Goal: Task Accomplishment & Management: Manage account settings

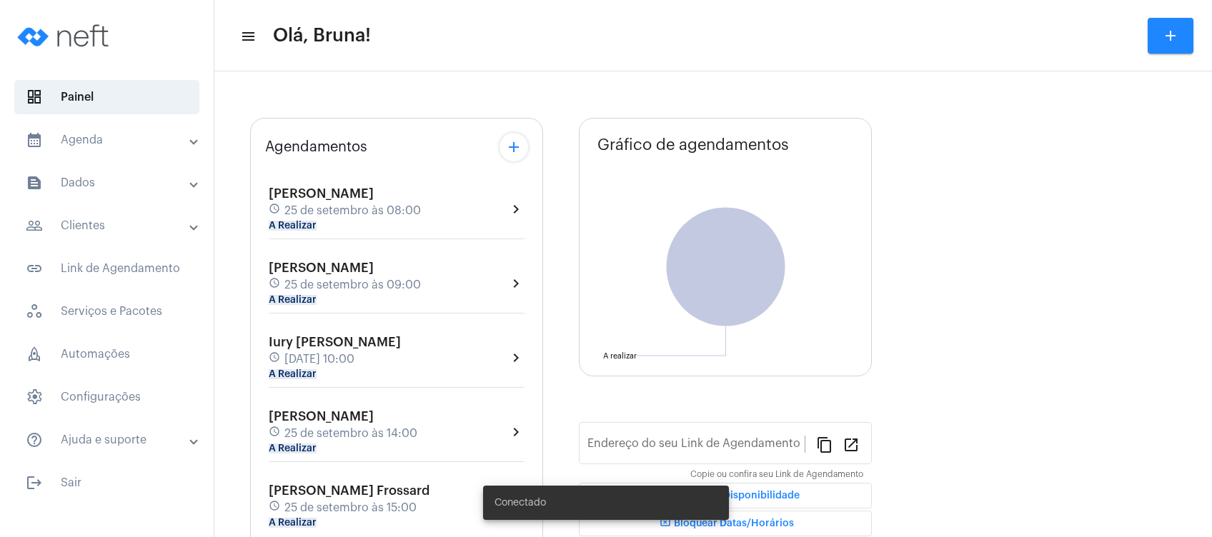
type input "[URL][DOMAIN_NAME]"
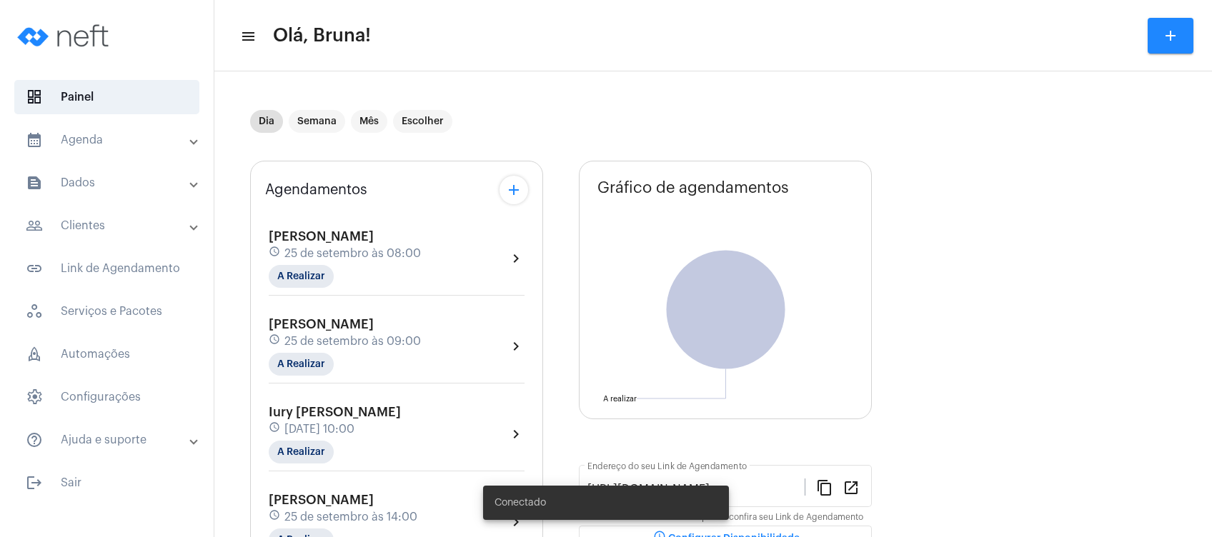
click at [129, 151] on mat-expansion-panel-header "calendar_month_outlined Agenda" at bounding box center [111, 140] width 205 height 34
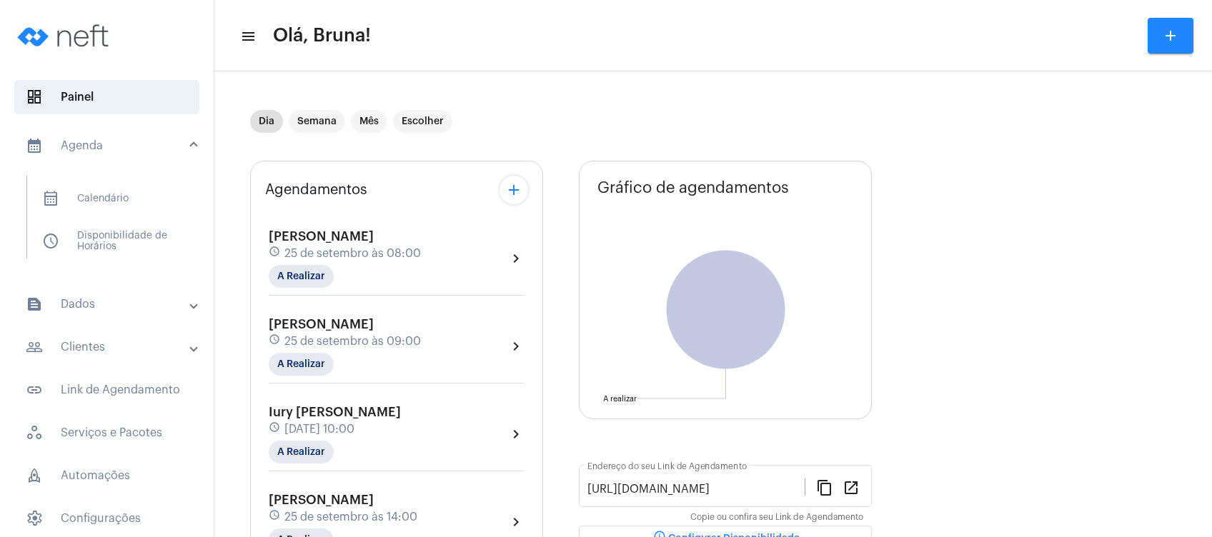
click at [109, 353] on mat-panel-title "people_outline Clientes" at bounding box center [108, 347] width 165 height 17
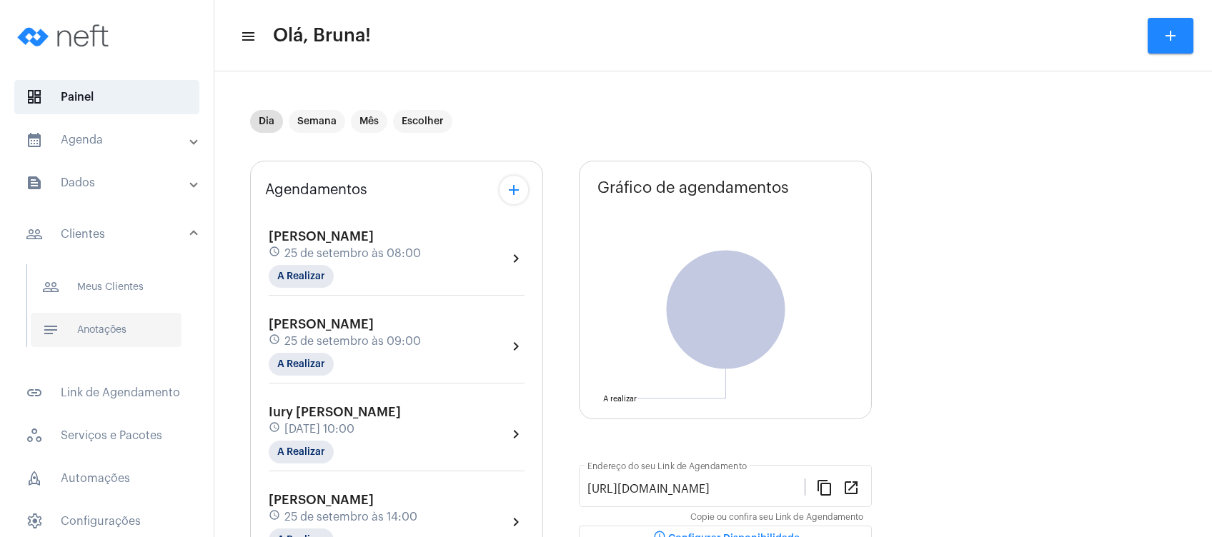
click at [124, 339] on span "notes Anotações" at bounding box center [106, 330] width 151 height 34
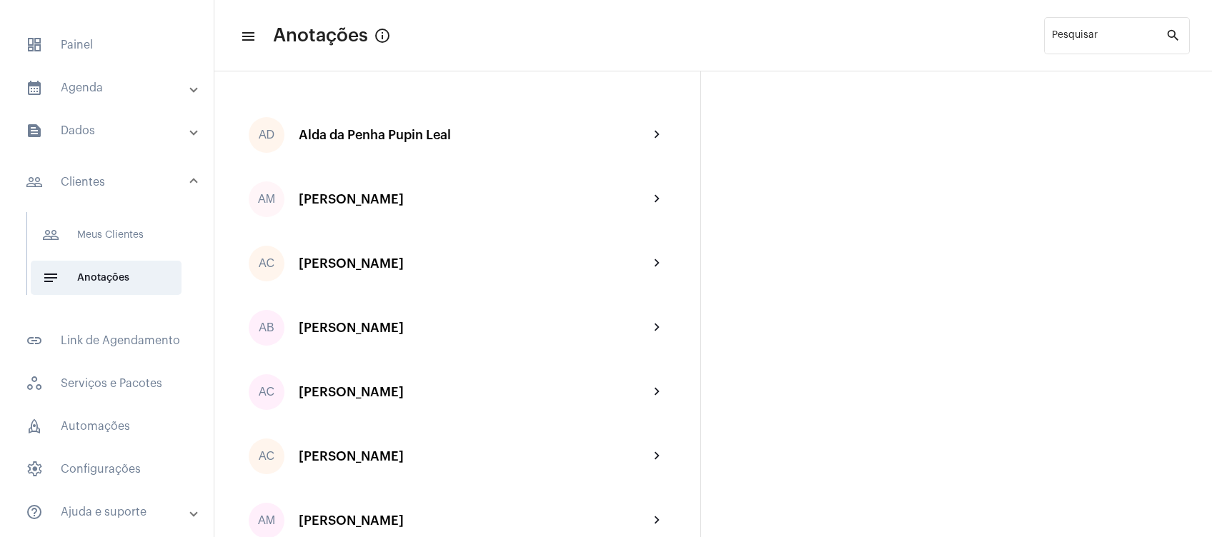
scroll to position [95, 0]
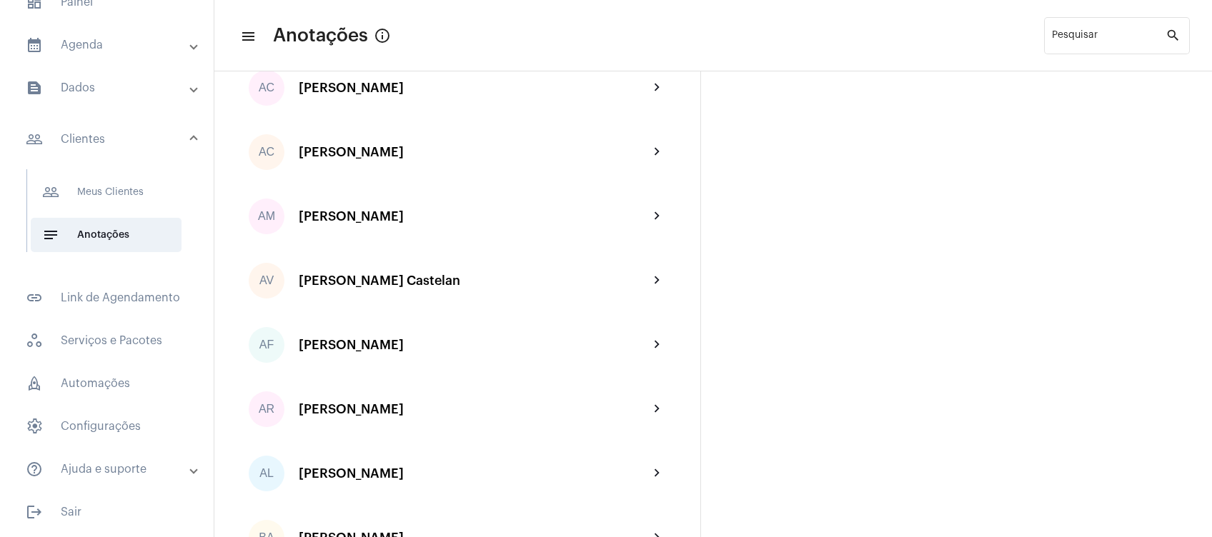
scroll to position [343, 0]
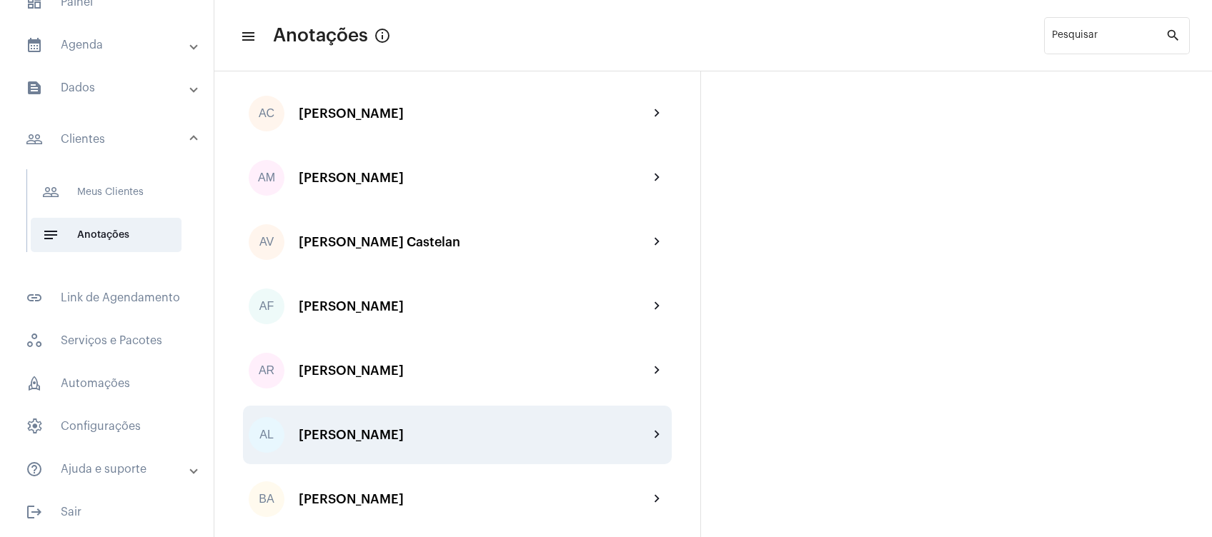
click at [389, 414] on div "AL [PERSON_NAME] chevron_right" at bounding box center [457, 435] width 429 height 59
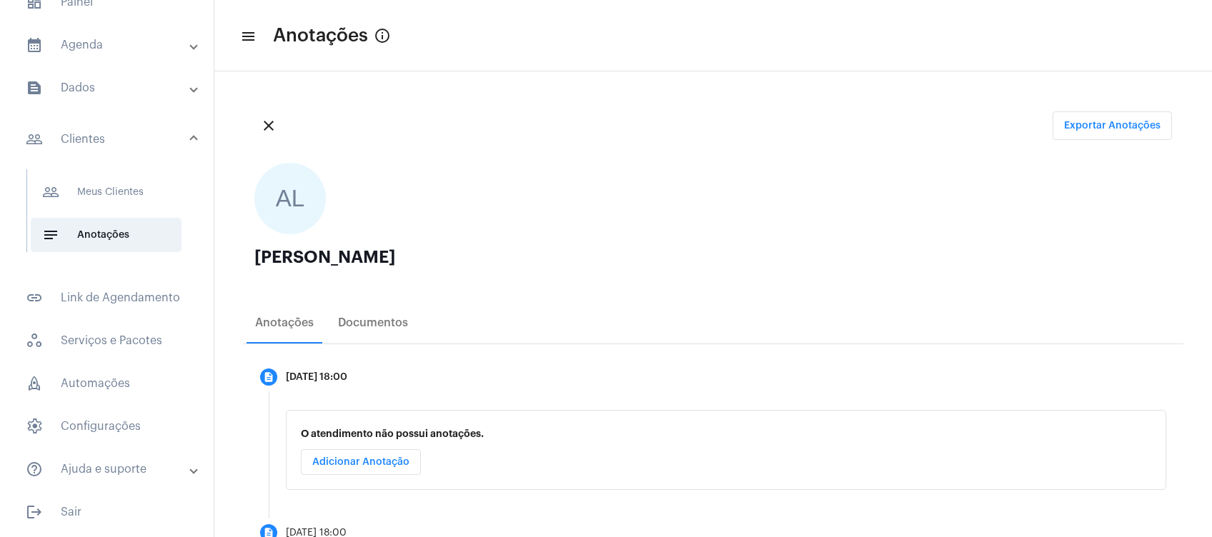
click at [575, 212] on ngx-avatars "AL" at bounding box center [705, 198] width 903 height 71
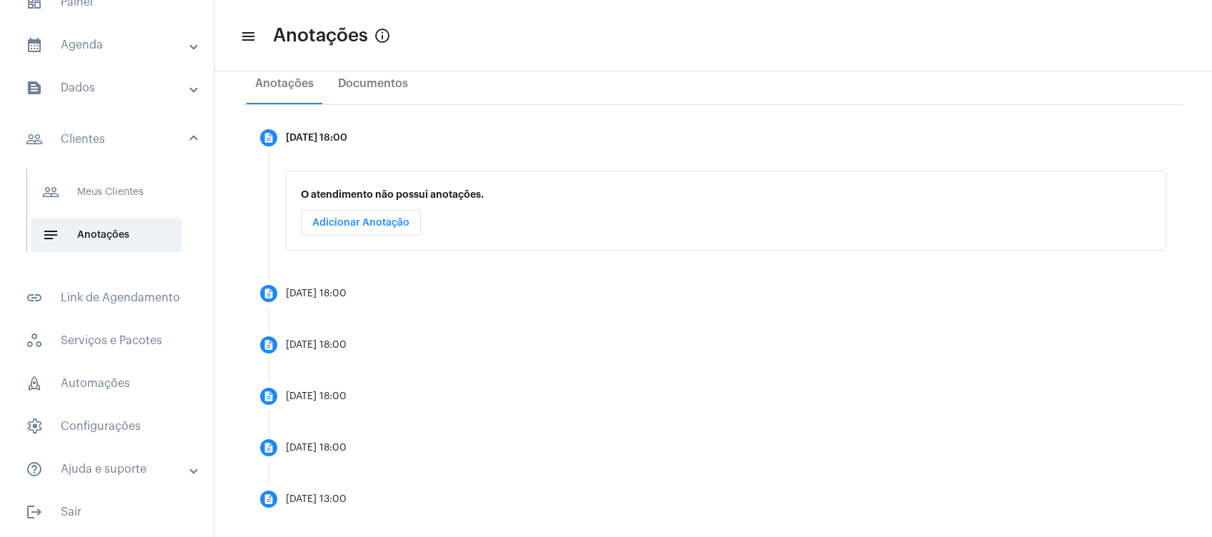
scroll to position [256, 0]
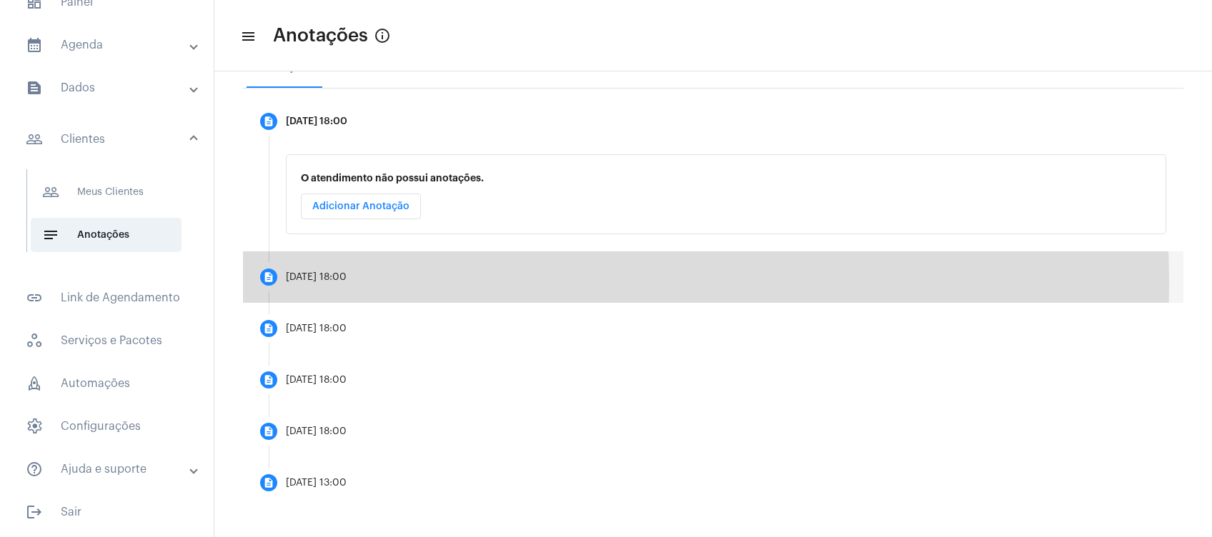
click at [435, 283] on mat-step-header "description [DATE] 18:00" at bounding box center [713, 277] width 941 height 51
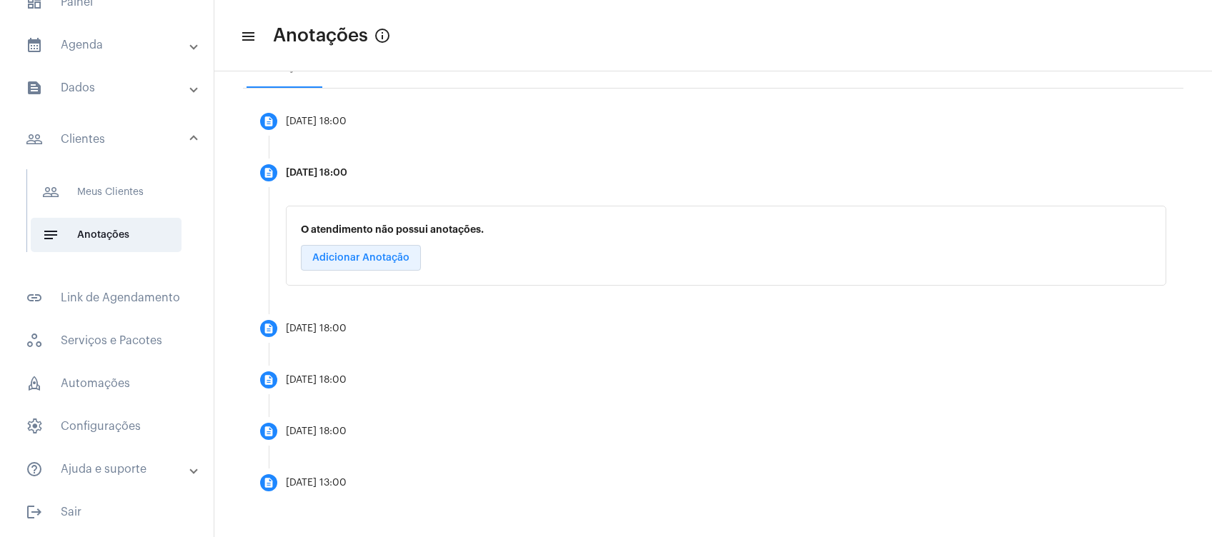
click at [400, 256] on span "Adicionar Anotação" at bounding box center [360, 258] width 97 height 10
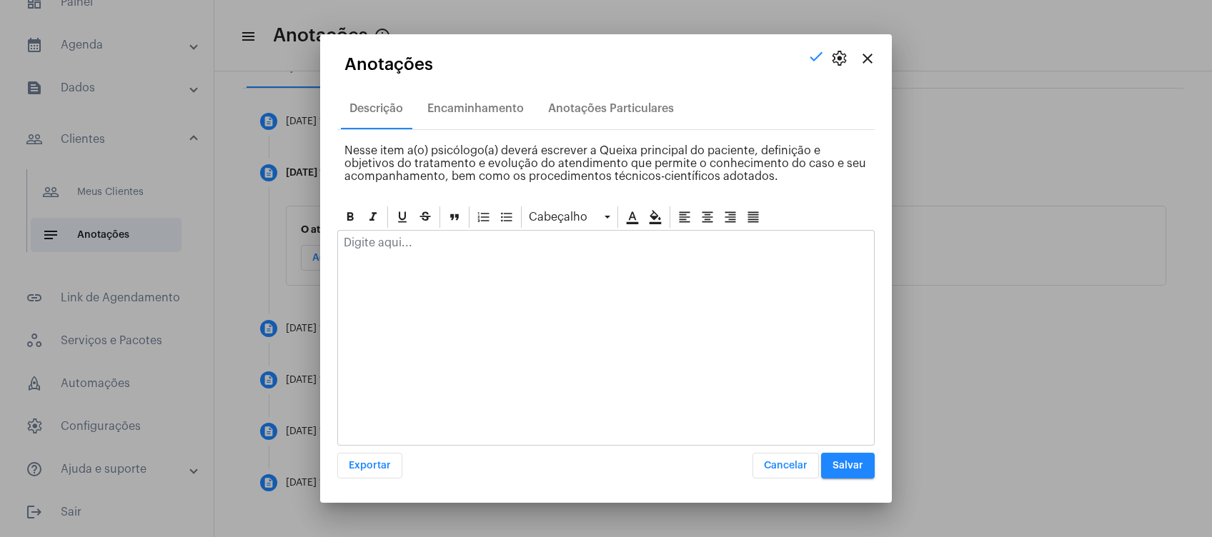
click at [439, 242] on p at bounding box center [606, 243] width 525 height 13
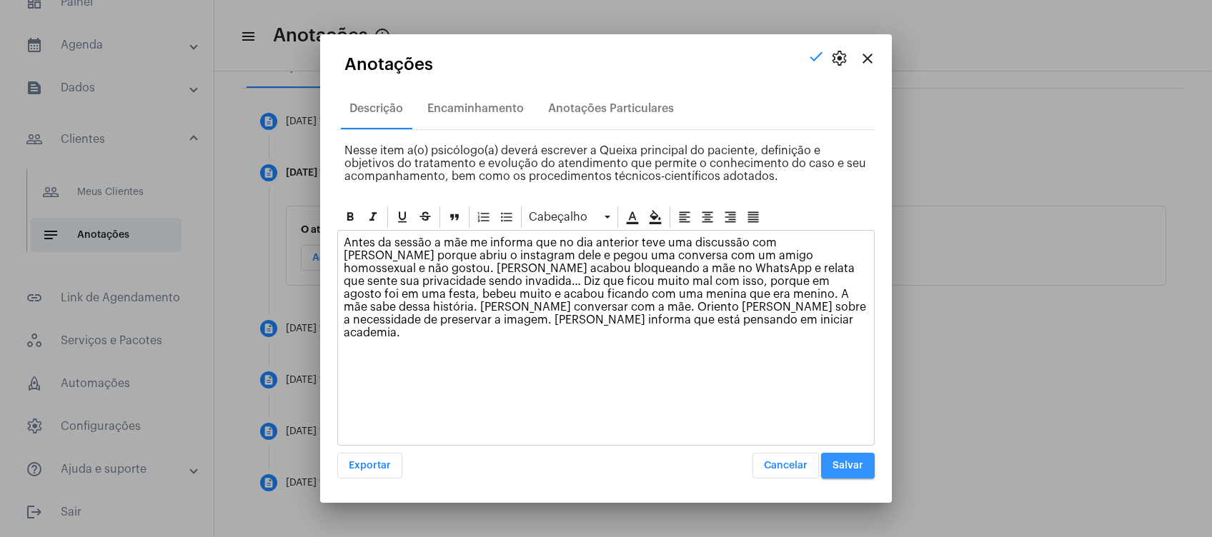
click at [849, 463] on span "Salvar" at bounding box center [848, 466] width 31 height 10
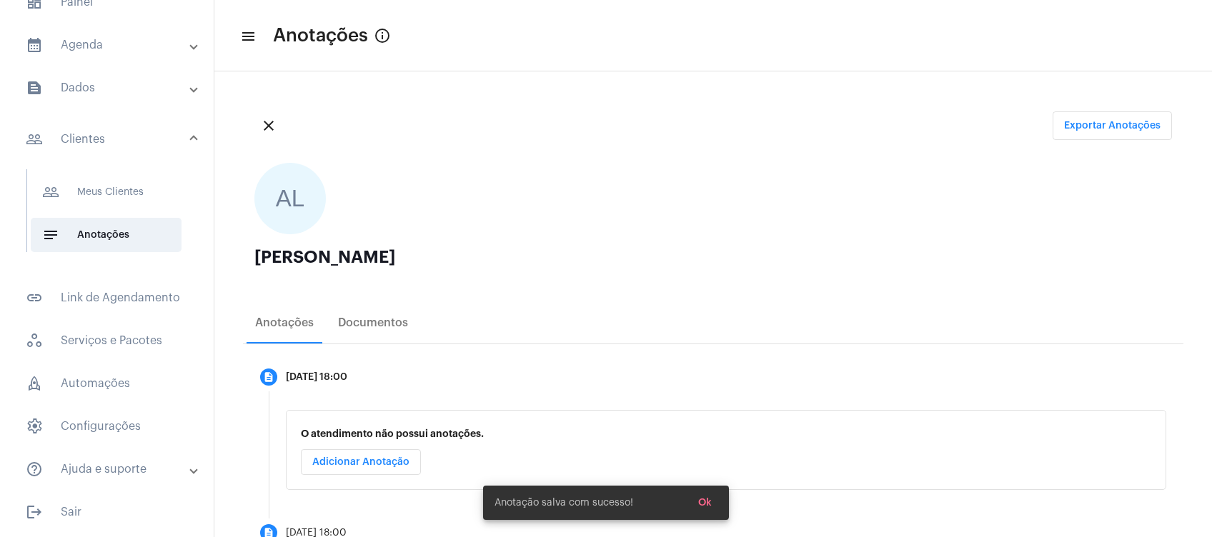
click at [535, 106] on div "close Exportar Anotações" at bounding box center [713, 125] width 941 height 51
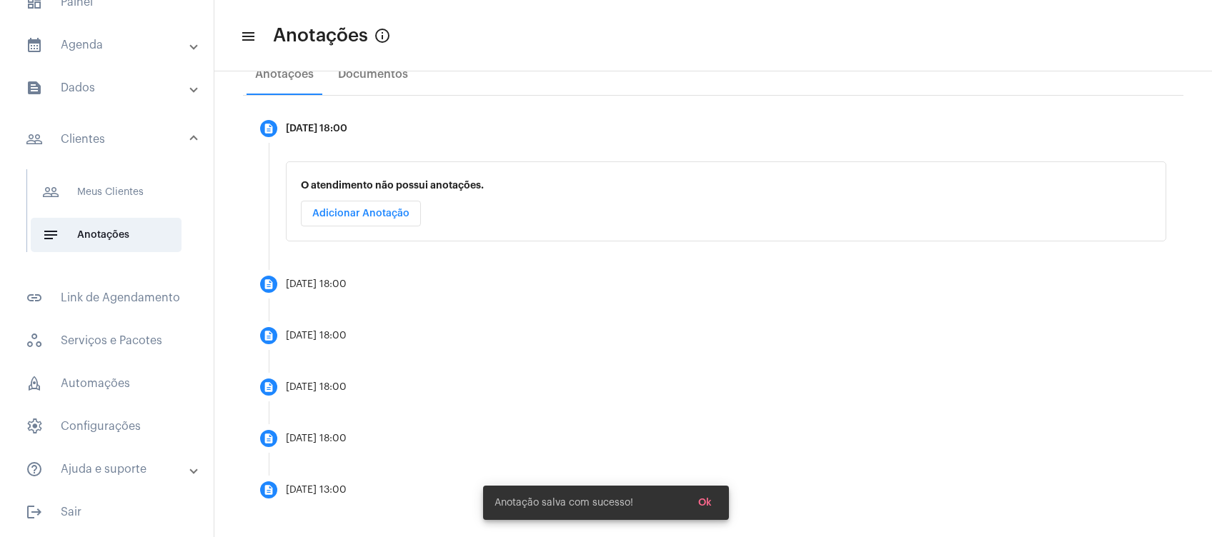
scroll to position [256, 0]
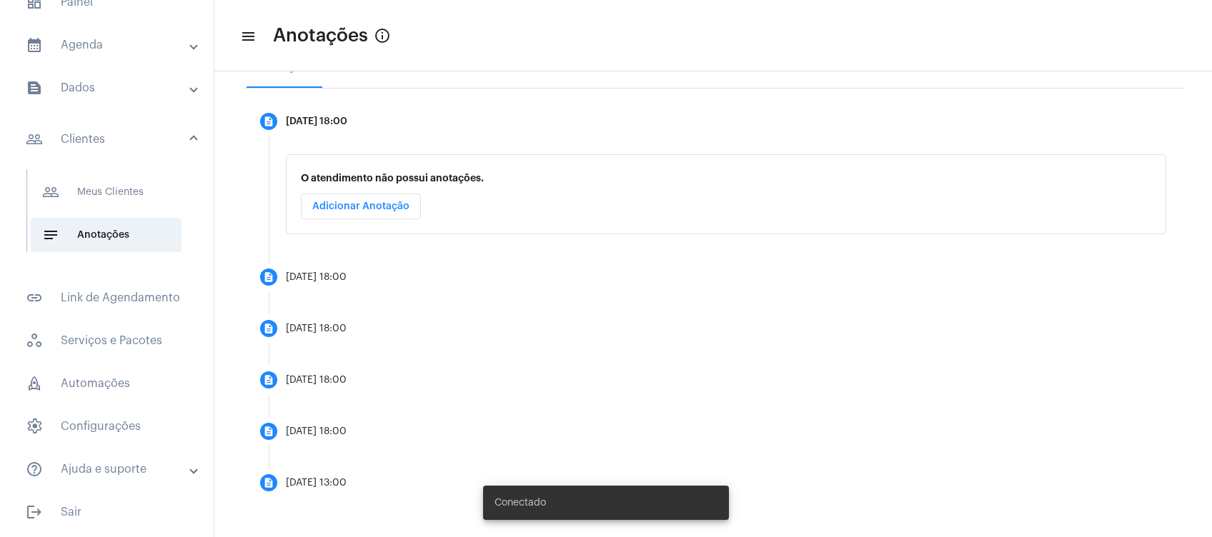
click at [117, 85] on mat-panel-title "text_snippet_outlined Dados" at bounding box center [108, 87] width 165 height 17
click at [128, 63] on mat-list "dashboard Painel calendar_month_outlined Agenda calendar_month_outlined Calendá…" at bounding box center [107, 275] width 214 height 507
click at [127, 71] on mat-expansion-panel-header "calendar_month_outlined Agenda" at bounding box center [111, 88] width 205 height 34
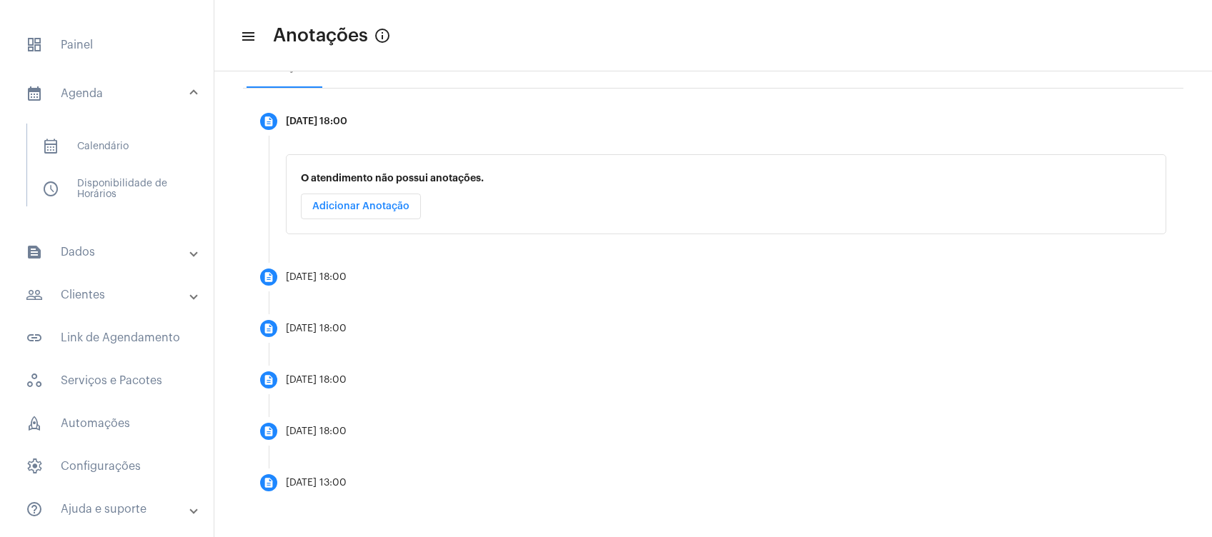
click at [109, 169] on mat-list "calendar_month_outlined Calendário schedule Disponibilidade de Horários" at bounding box center [116, 165] width 179 height 83
click at [127, 161] on span "calendar_month_outlined Calendário" at bounding box center [106, 146] width 151 height 34
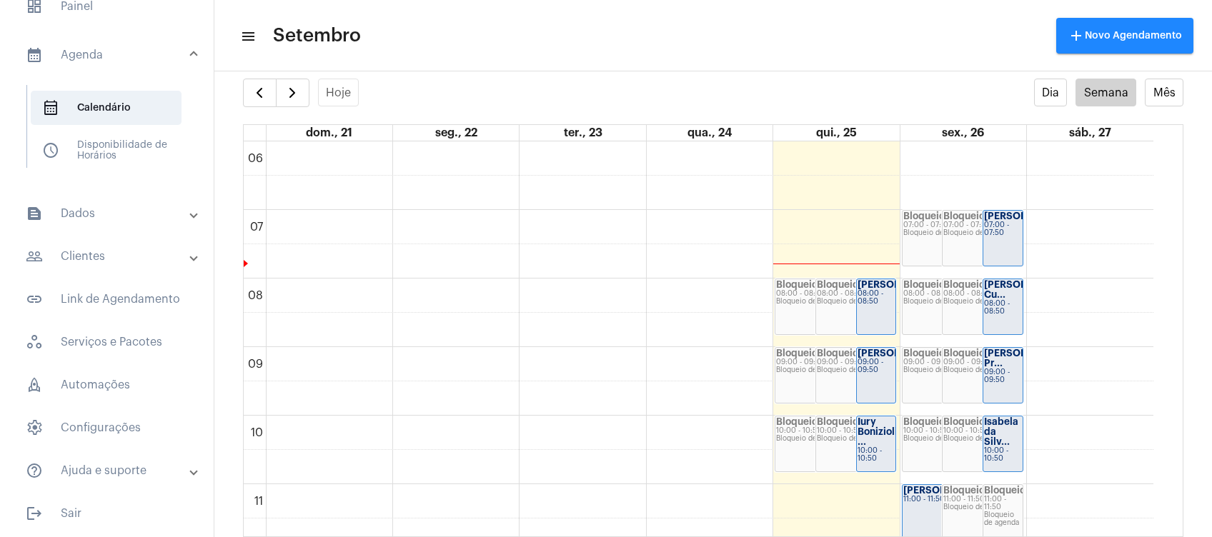
scroll to position [92, 0]
click at [532, 57] on mat-toolbar-row "menu Setembro add Novo Agendamento" at bounding box center [713, 36] width 998 height 46
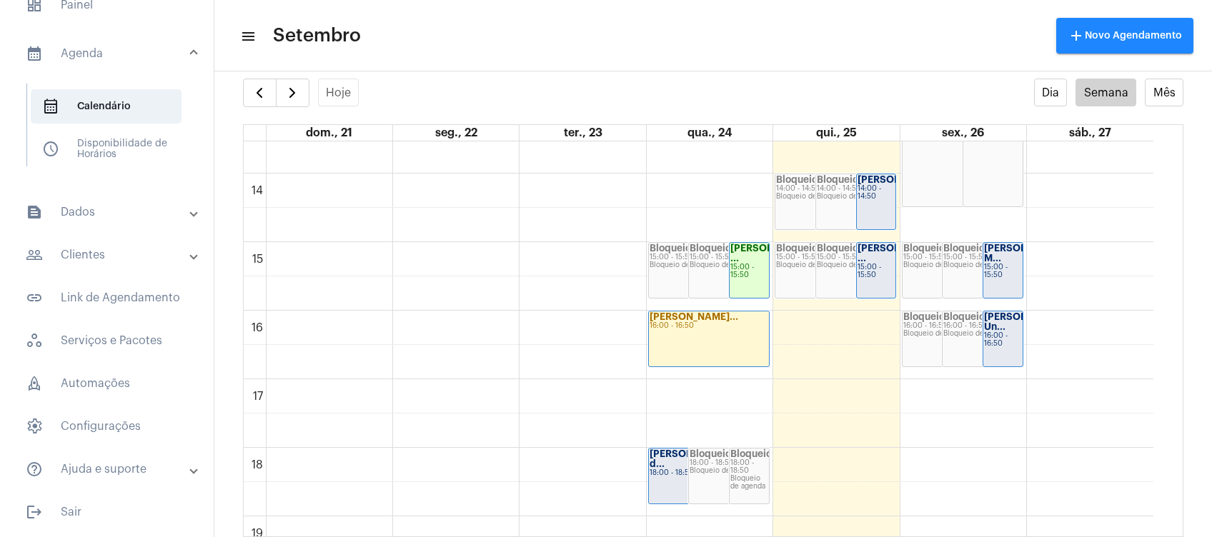
scroll to position [932, 0]
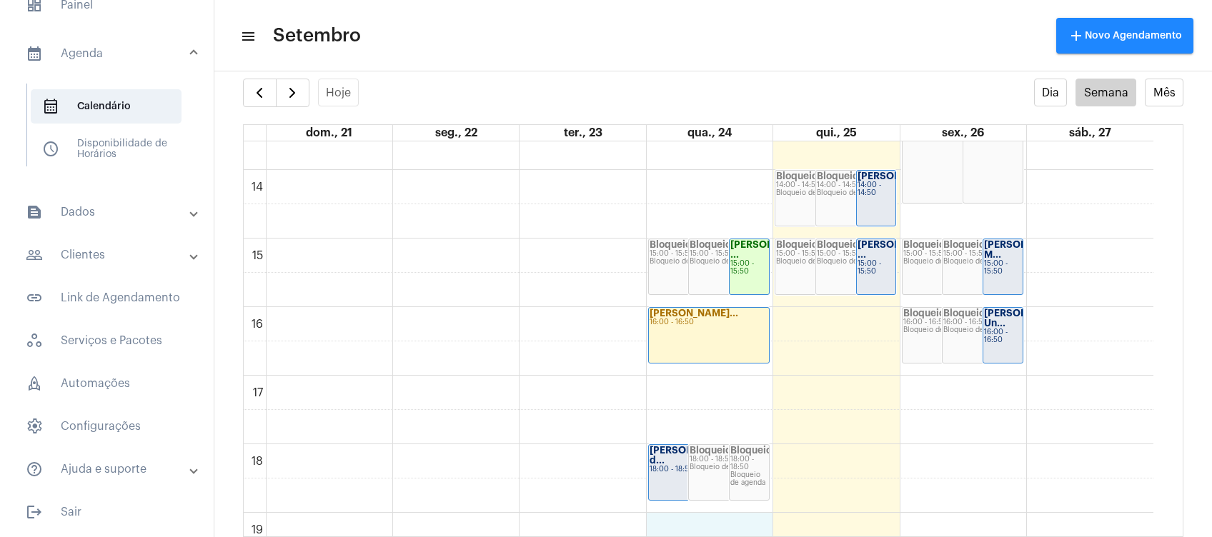
click at [699, 512] on div "00 01 02 03 04 05 06 07 08 09 10 11 12 13 14 15 16 17 18 19 20 21 22 23 Bloquei…" at bounding box center [699, 33] width 910 height 1647
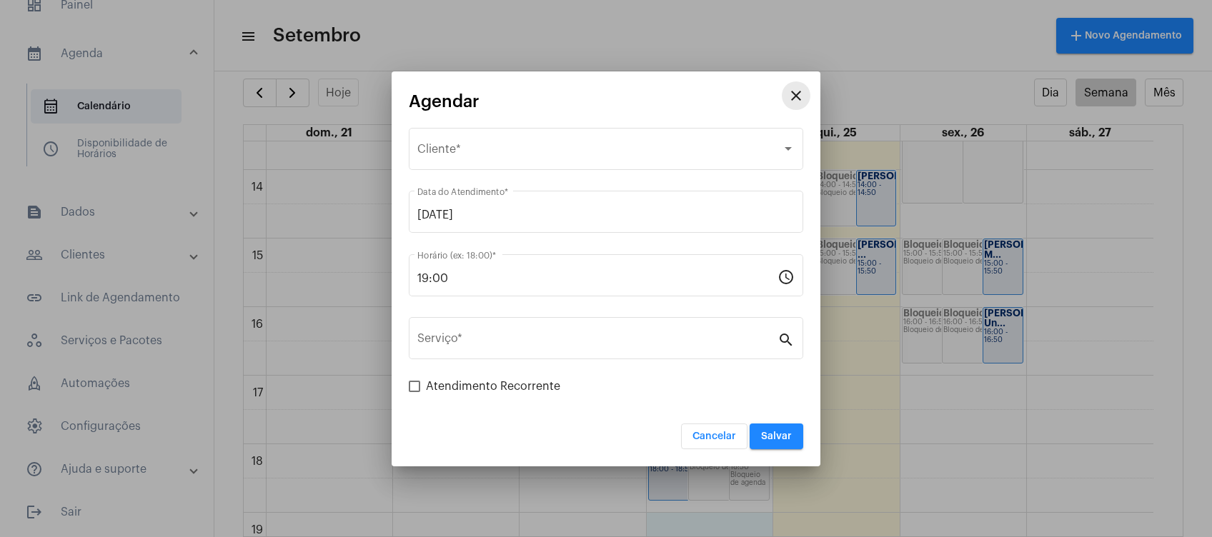
click at [801, 96] on mat-icon "close" at bounding box center [796, 95] width 17 height 17
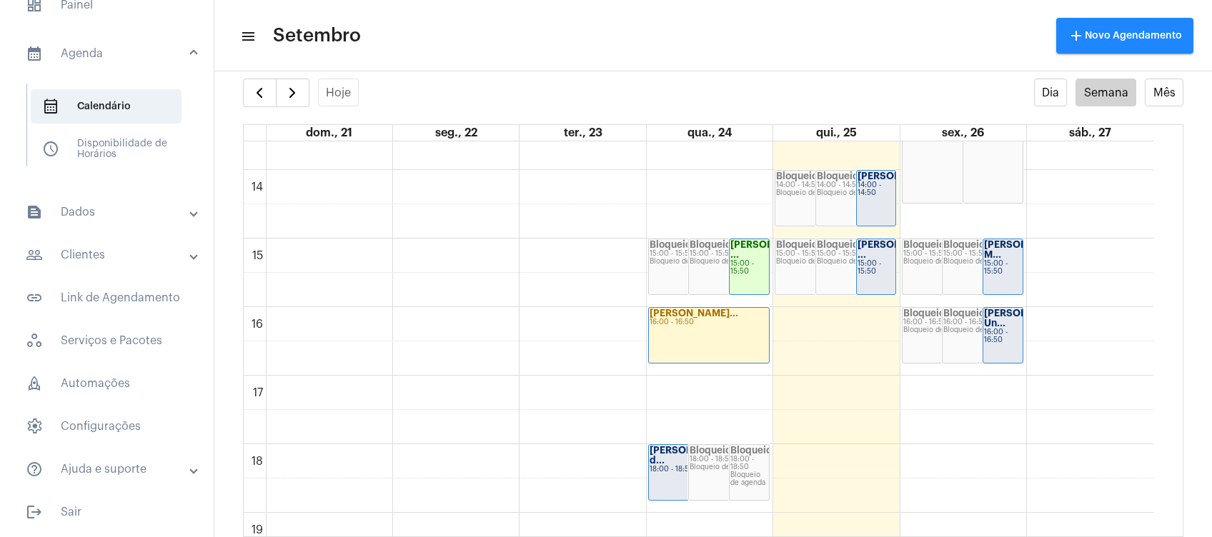
click at [125, 260] on mat-panel-title "people_outline Clientes" at bounding box center [108, 255] width 165 height 17
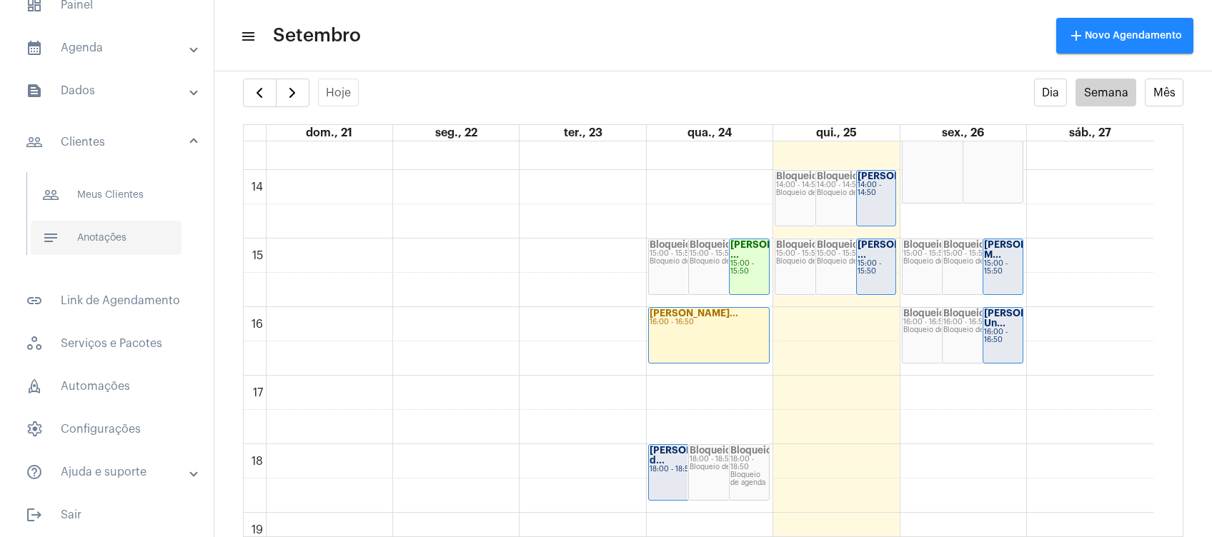
click at [136, 247] on span "notes Anotações" at bounding box center [106, 238] width 151 height 34
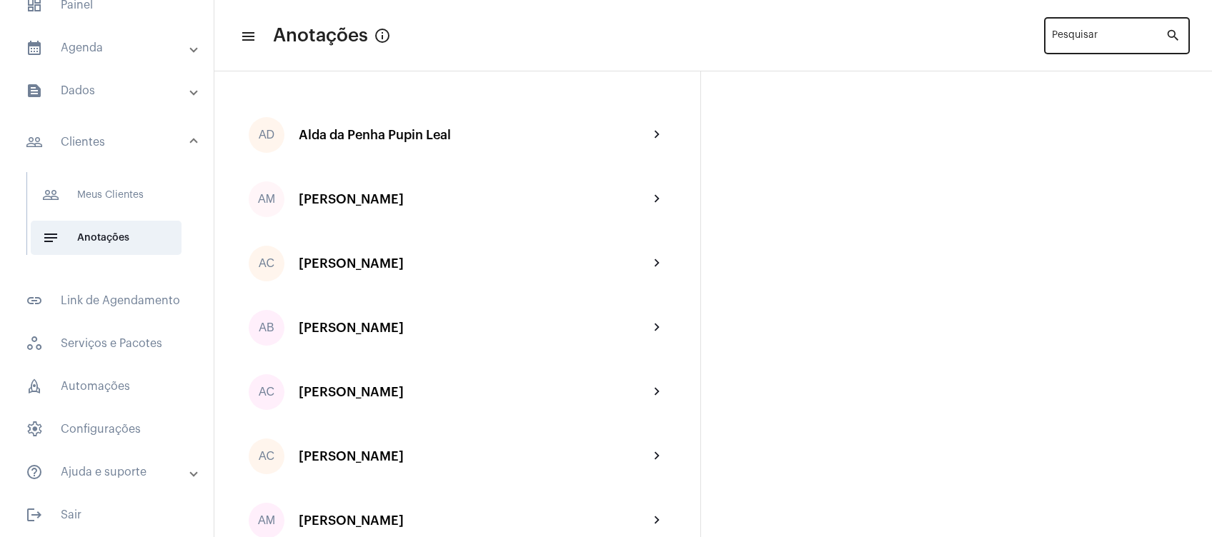
click at [1094, 29] on div "Pesquisar" at bounding box center [1109, 34] width 114 height 39
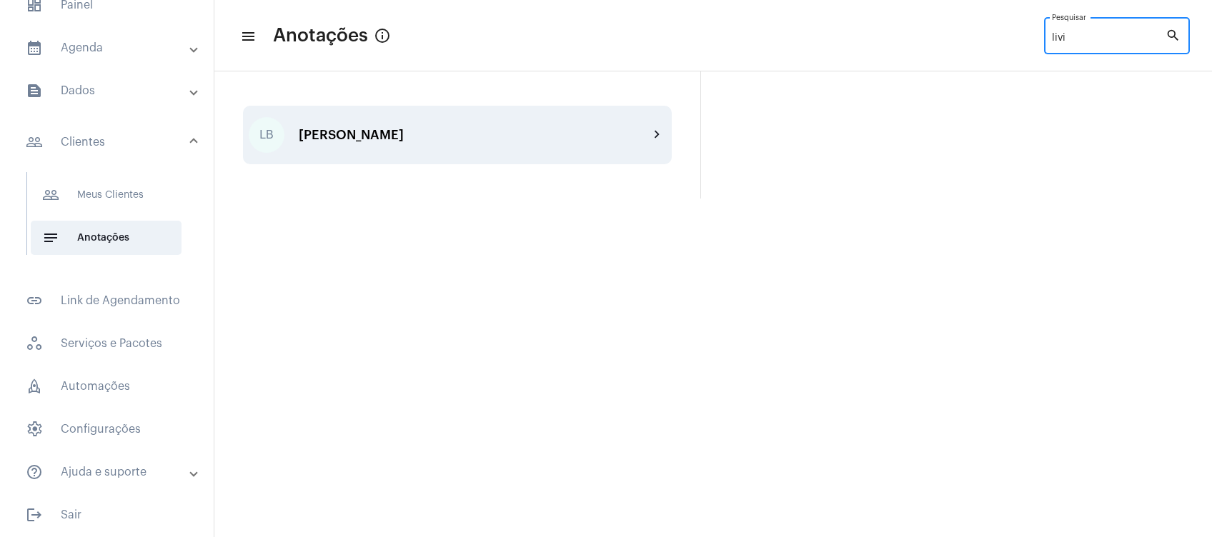
type input "livi"
click at [512, 144] on div "LB [PERSON_NAME] chevron_right" at bounding box center [457, 135] width 429 height 59
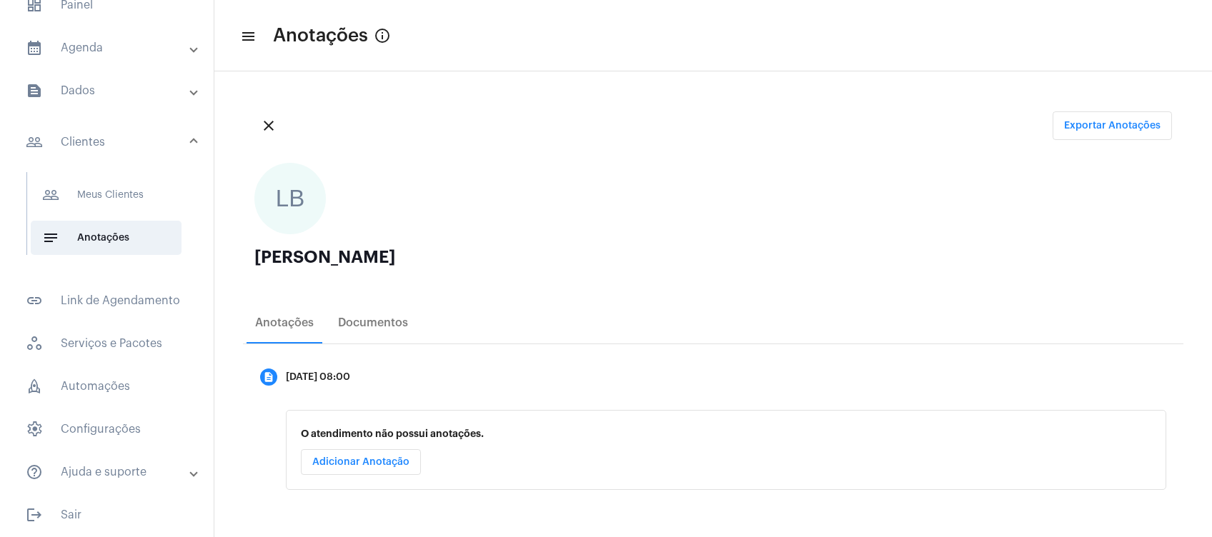
click at [512, 144] on div "close Exportar Anotações" at bounding box center [713, 125] width 941 height 51
click at [895, 302] on div "Anotações Documentos" at bounding box center [713, 322] width 941 height 41
click at [397, 475] on button "Adicionar Anotação" at bounding box center [361, 463] width 120 height 26
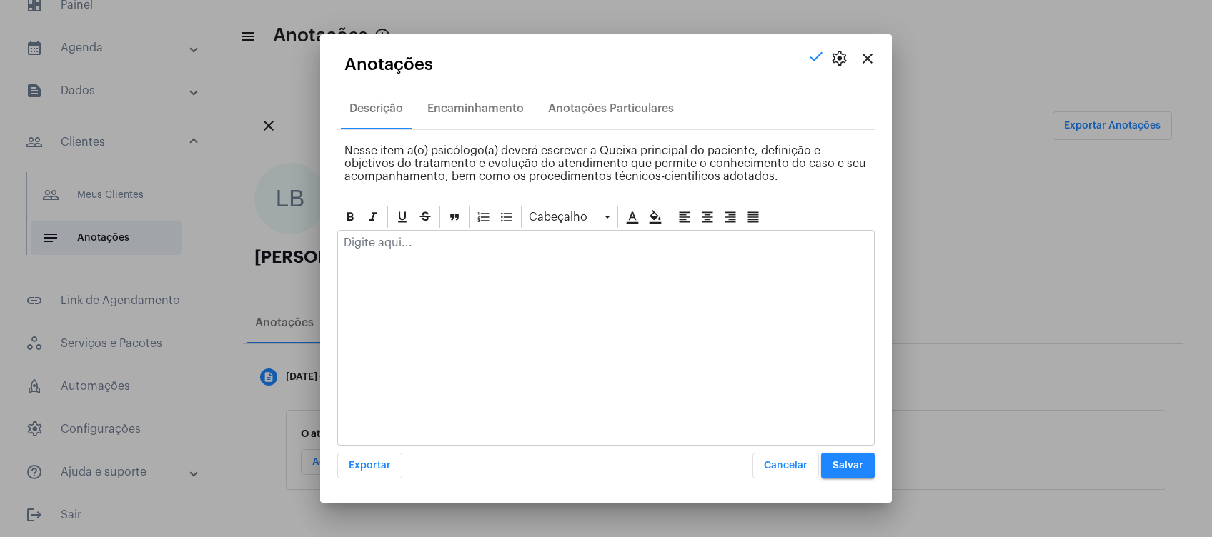
click at [492, 254] on div at bounding box center [606, 246] width 536 height 31
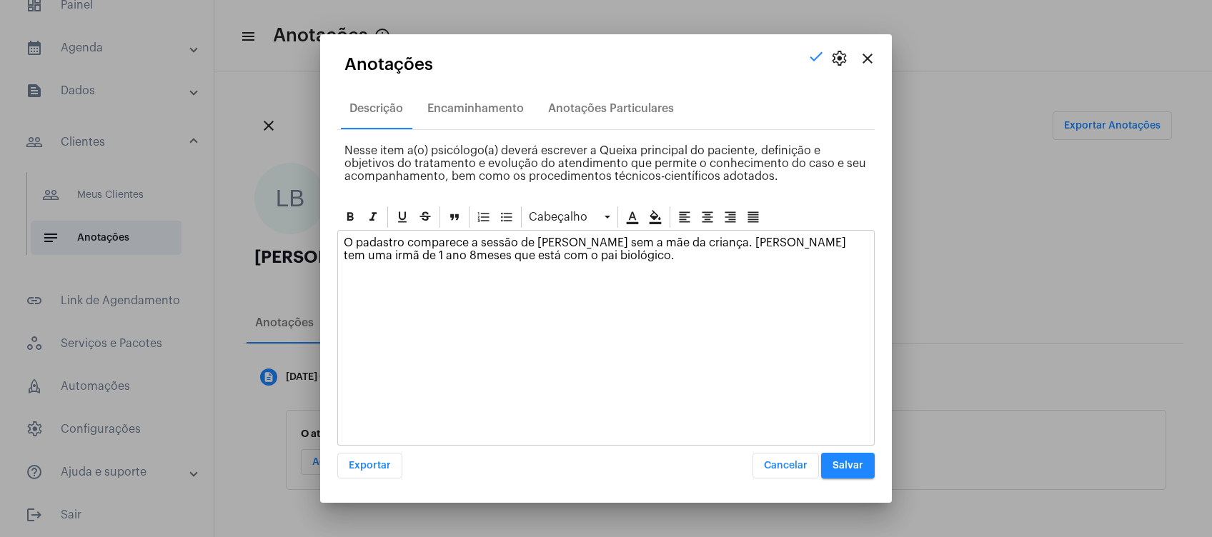
click at [405, 247] on p "O padastro comparece a sessão de [PERSON_NAME] sem a mãe da criança. [PERSON_NA…" at bounding box center [606, 250] width 525 height 26
click at [467, 257] on p "O padastro [PERSON_NAME] comparece a sessão de anamnese sem a mãe da criança. Q…" at bounding box center [606, 256] width 525 height 39
click at [812, 267] on div "O padastro [PERSON_NAME] comparece a sessão de anamnese sem a mãe da criança. Q…" at bounding box center [606, 259] width 536 height 57
click at [828, 257] on p "O padastro [PERSON_NAME] comparece a sessão de anamnese sem a mãe da criança. Q…" at bounding box center [606, 256] width 525 height 39
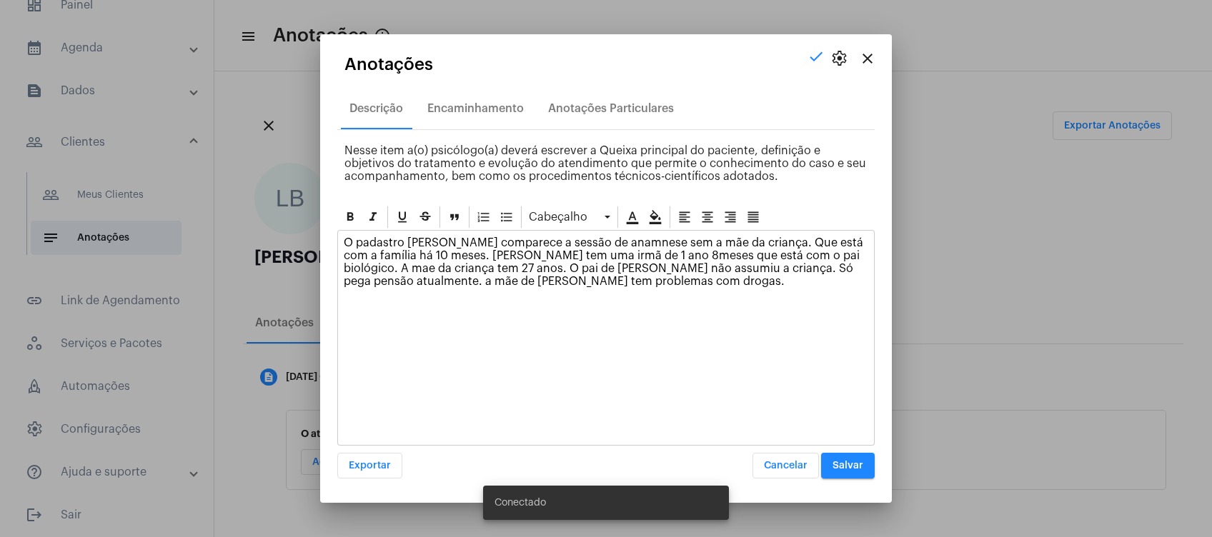
click at [623, 321] on div "O padastro [PERSON_NAME] comparece a sessão de anamnese sem a mãe da criança. Q…" at bounding box center [605, 338] width 537 height 216
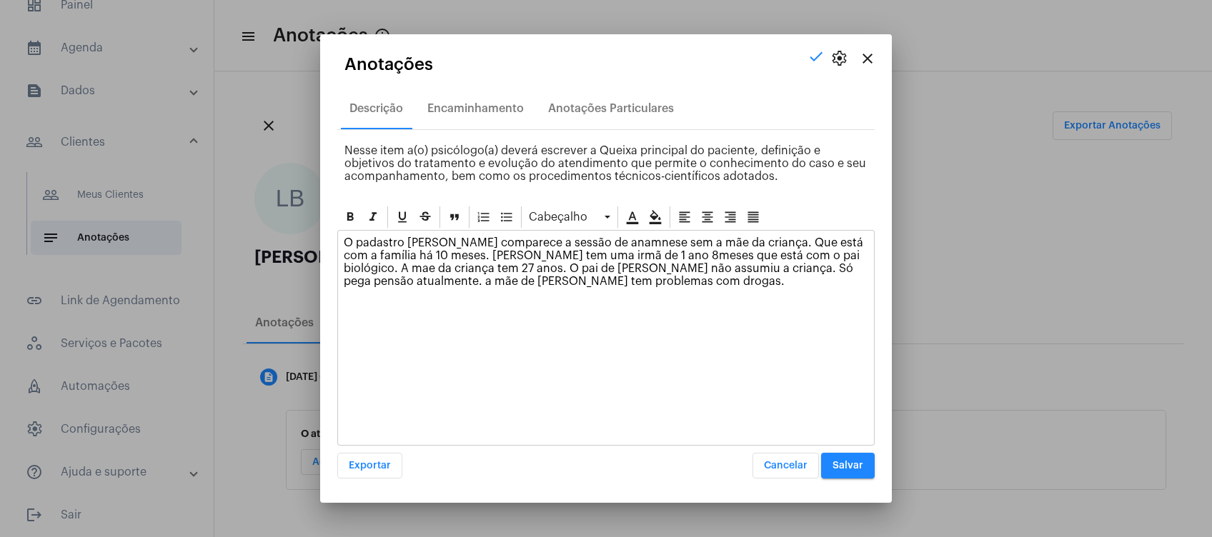
click at [545, 287] on div "O padastro [PERSON_NAME] comparece a sessão de anamnese sem a mãe da criança. Q…" at bounding box center [606, 266] width 536 height 70
click at [637, 312] on div "O padastro [PERSON_NAME] comparece a sessão de anamnese sem a mãe da criança. Q…" at bounding box center [606, 279] width 536 height 96
click at [854, 463] on span "Salvar" at bounding box center [848, 466] width 31 height 10
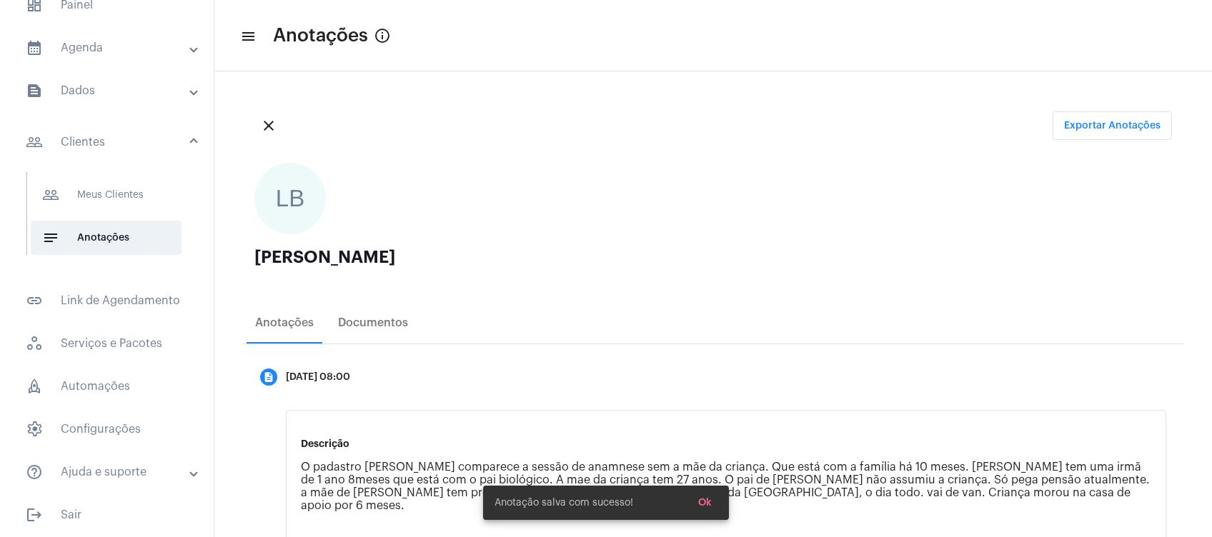
click at [155, 149] on mat-panel-title "people_outline Clientes" at bounding box center [108, 142] width 165 height 17
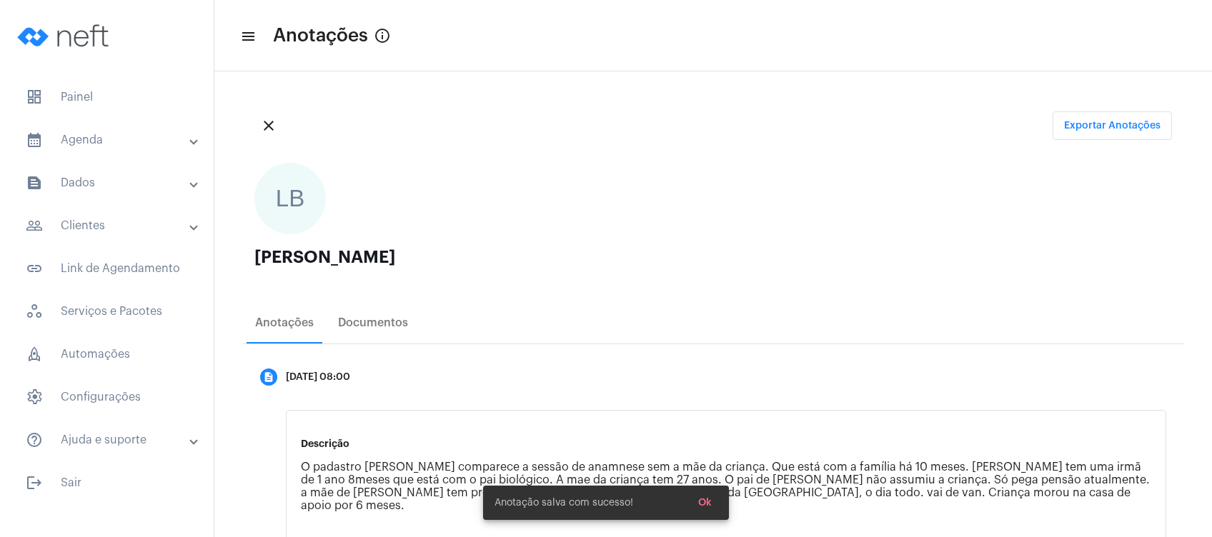
click at [137, 133] on mat-panel-title "calendar_month_outlined Agenda" at bounding box center [108, 140] width 165 height 17
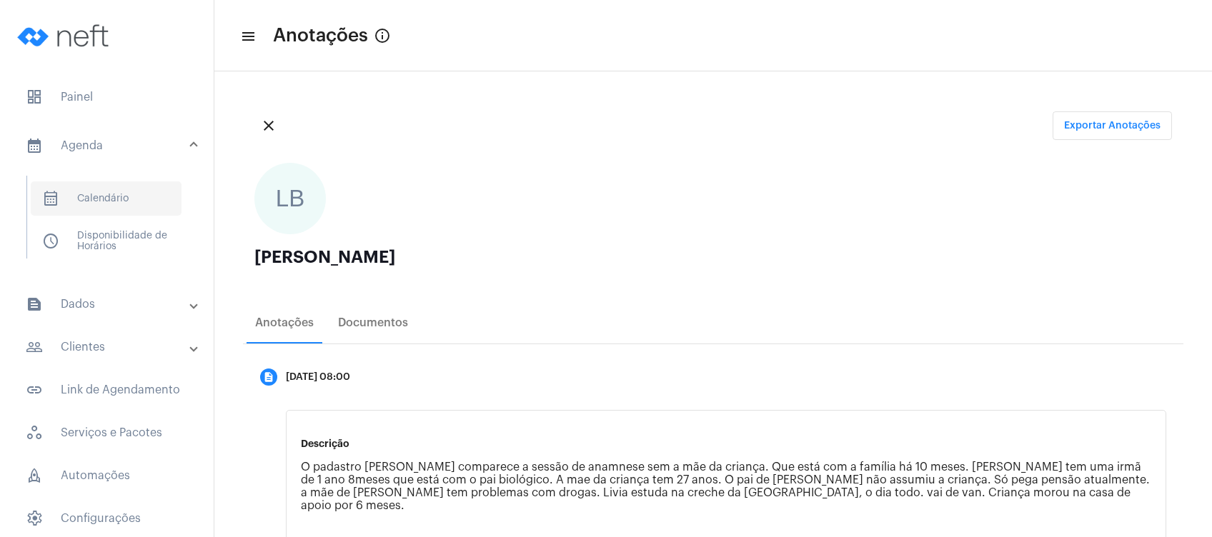
click at [137, 195] on span "calendar_month_outlined Calendário" at bounding box center [106, 199] width 151 height 34
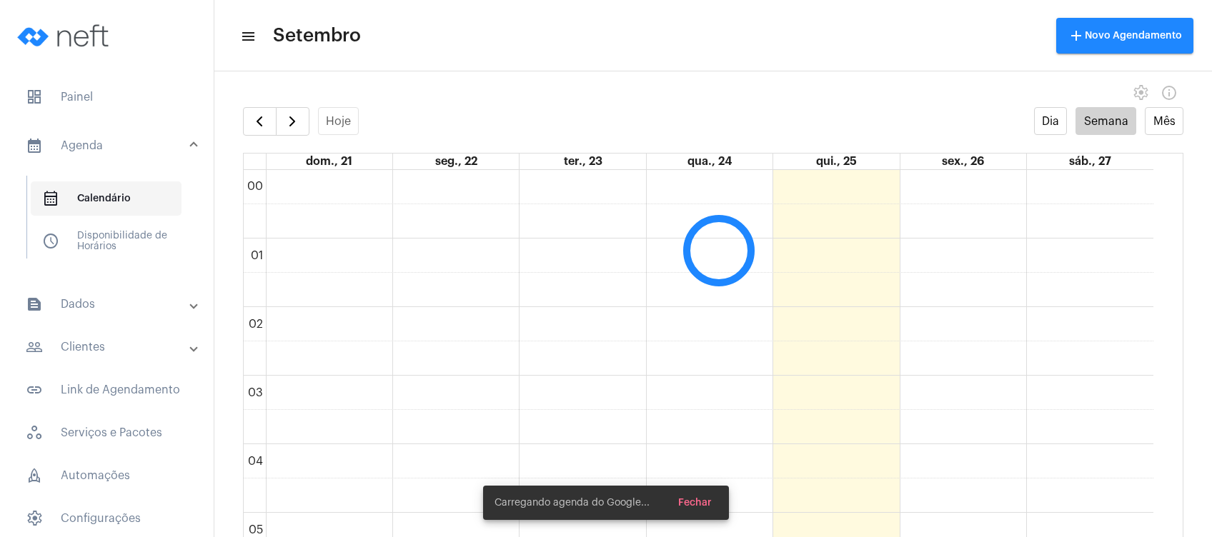
scroll to position [412, 0]
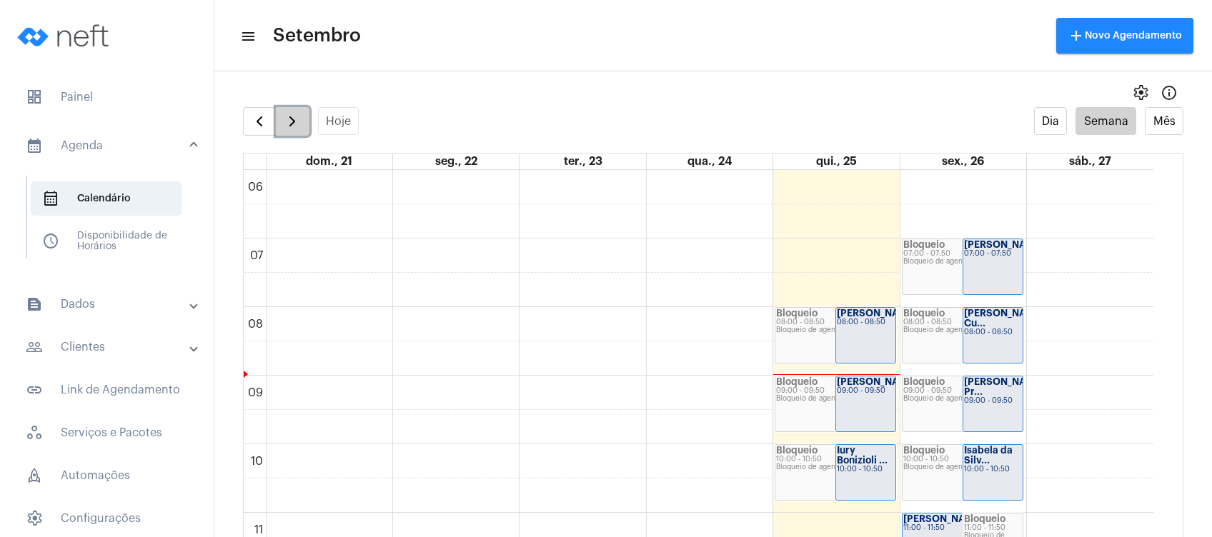
click at [293, 129] on span "button" at bounding box center [292, 121] width 17 height 17
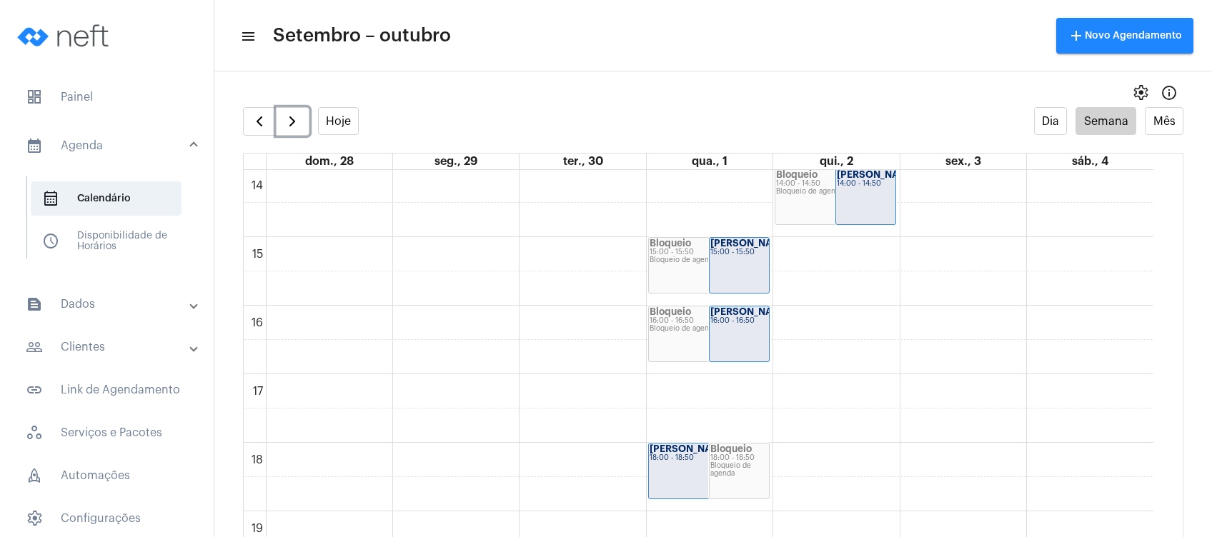
scroll to position [983, 0]
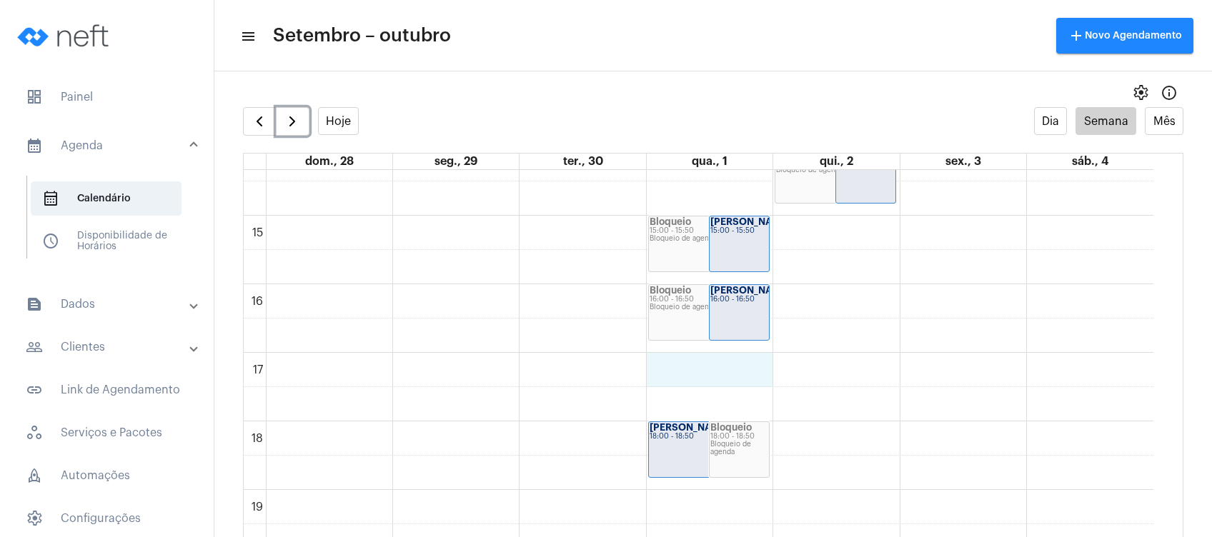
click at [729, 374] on div "00 01 02 03 04 05 06 07 08 09 10 11 12 13 14 15 16 17 18 19 20 21 22 23 Bloquei…" at bounding box center [699, 10] width 910 height 1647
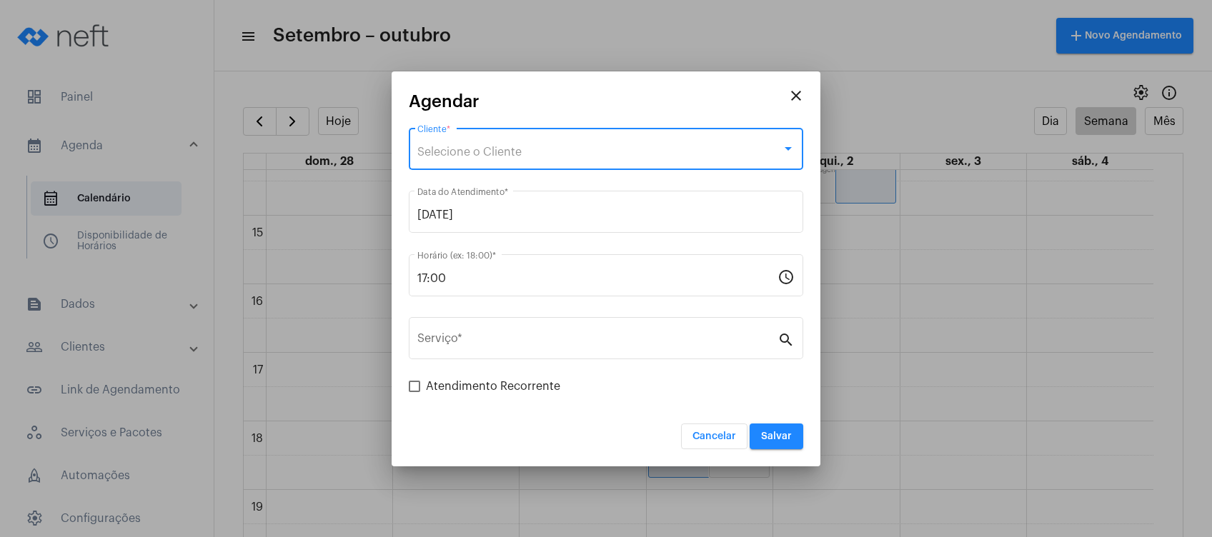
click at [580, 149] on div "Selecione o Cliente" at bounding box center [599, 152] width 364 height 13
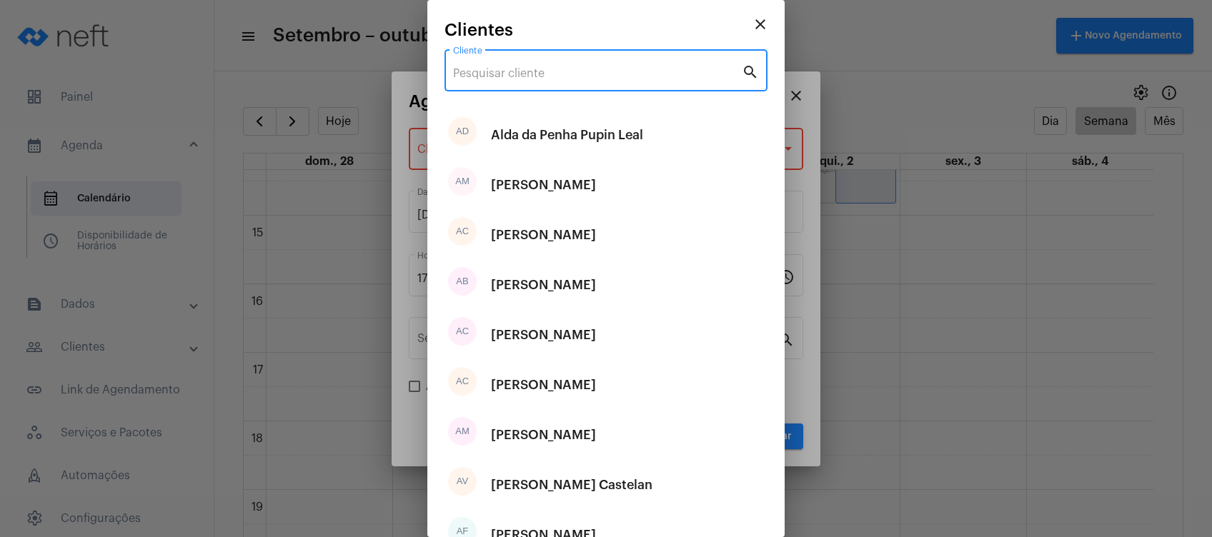
click at [553, 69] on input "Cliente" at bounding box center [597, 73] width 289 height 13
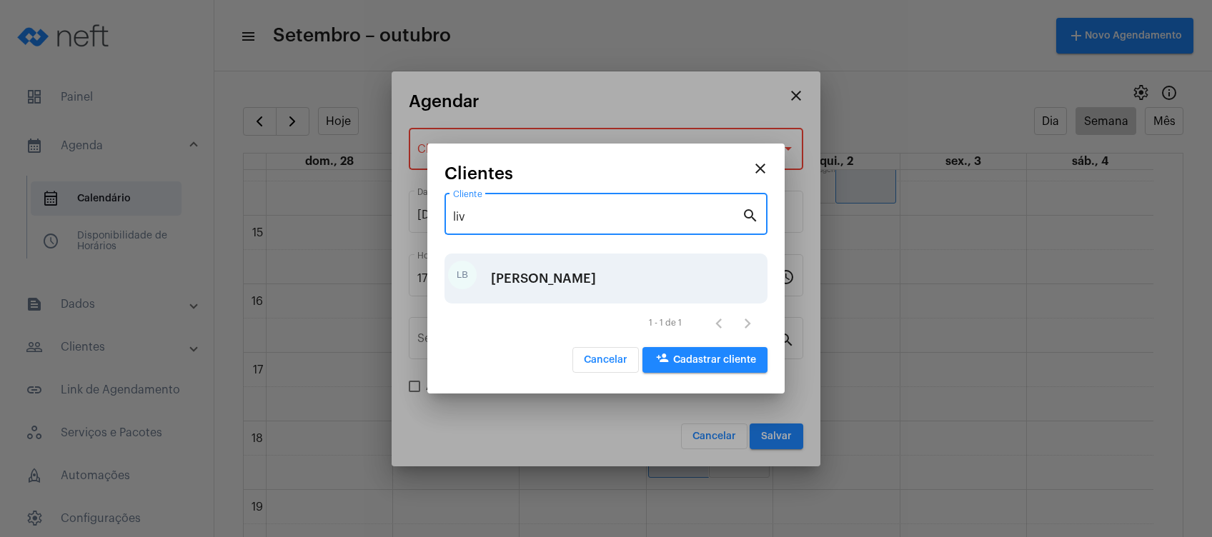
type input "liv"
click at [530, 269] on div "[PERSON_NAME]" at bounding box center [543, 278] width 105 height 43
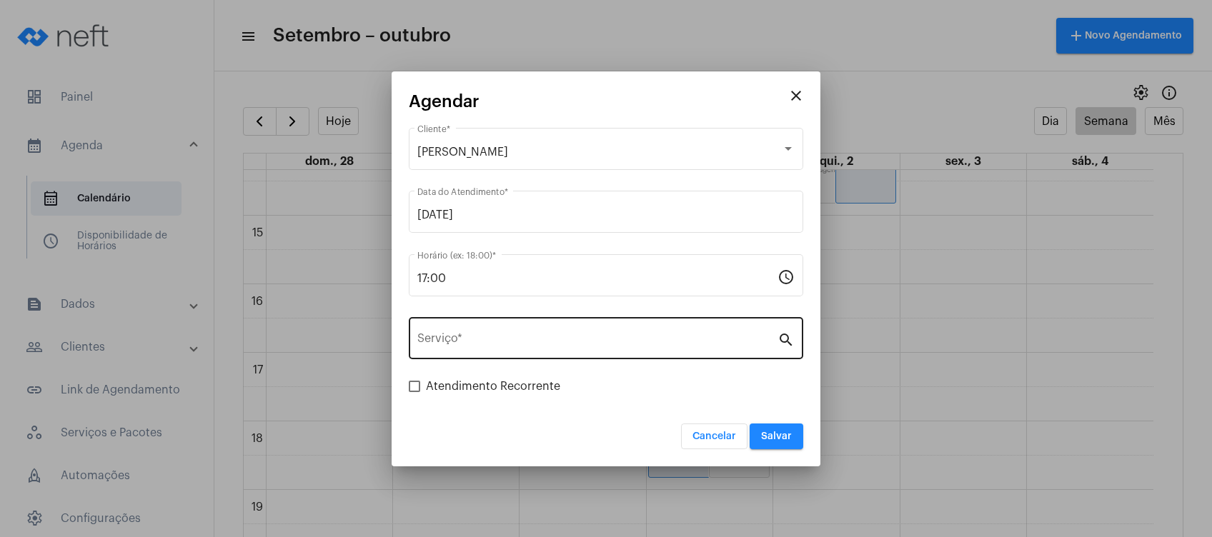
click at [520, 350] on div "Serviço *" at bounding box center [597, 336] width 360 height 45
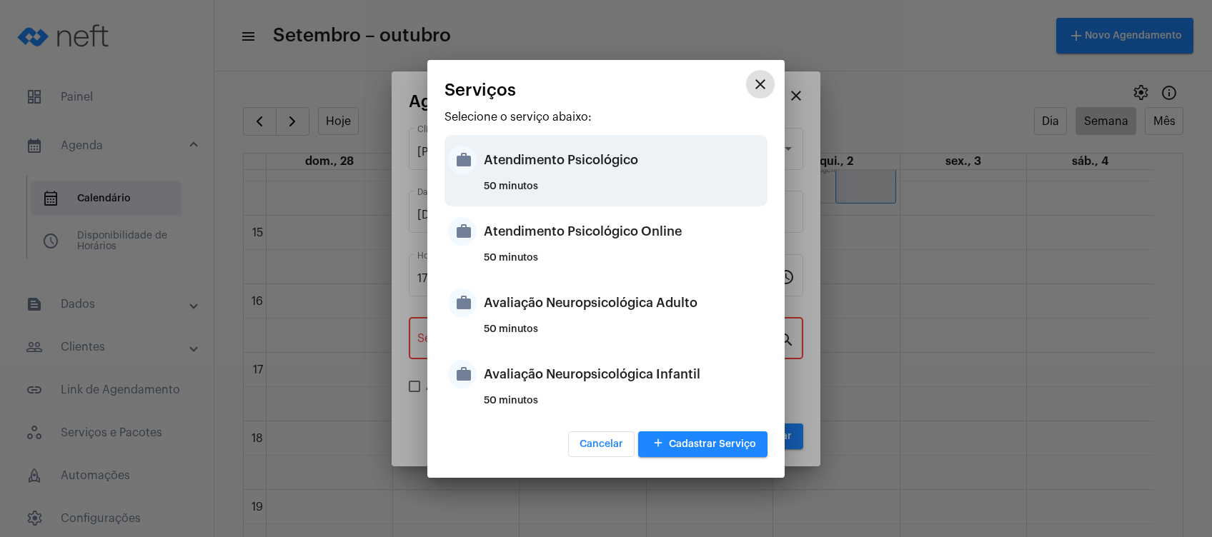
click at [599, 163] on div "Atendimento Psicológico" at bounding box center [624, 160] width 280 height 43
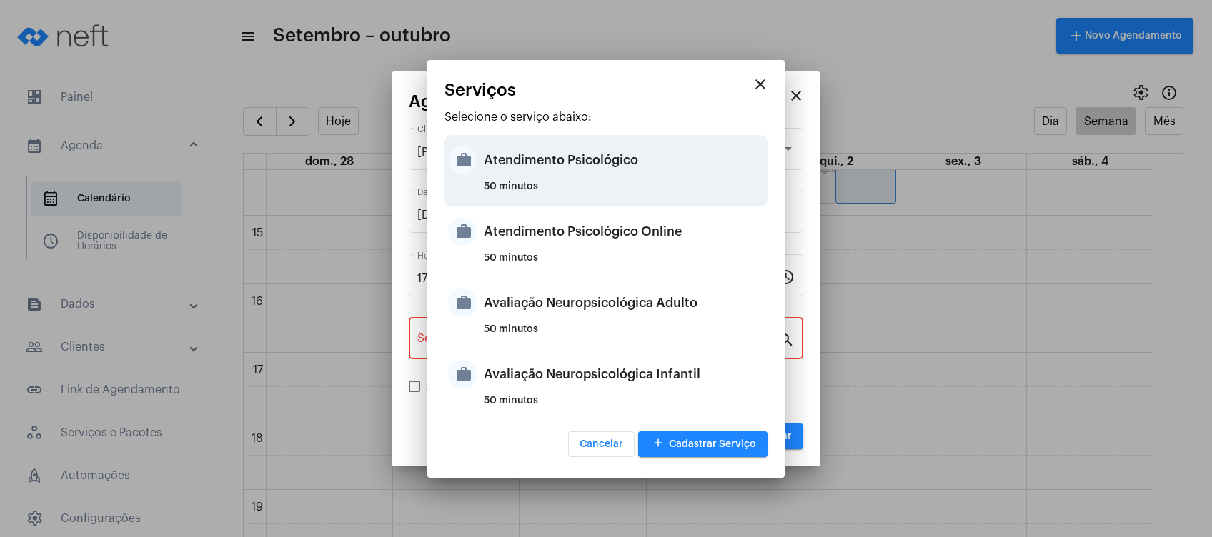
type input "Atendimento Psicológico"
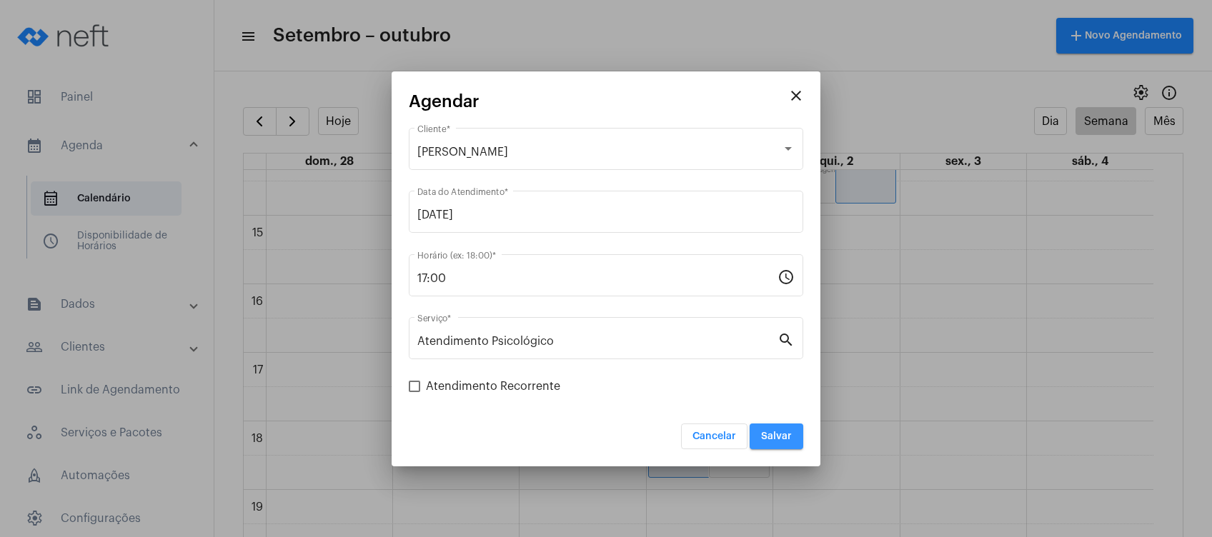
click at [789, 432] on span "Salvar" at bounding box center [776, 437] width 31 height 10
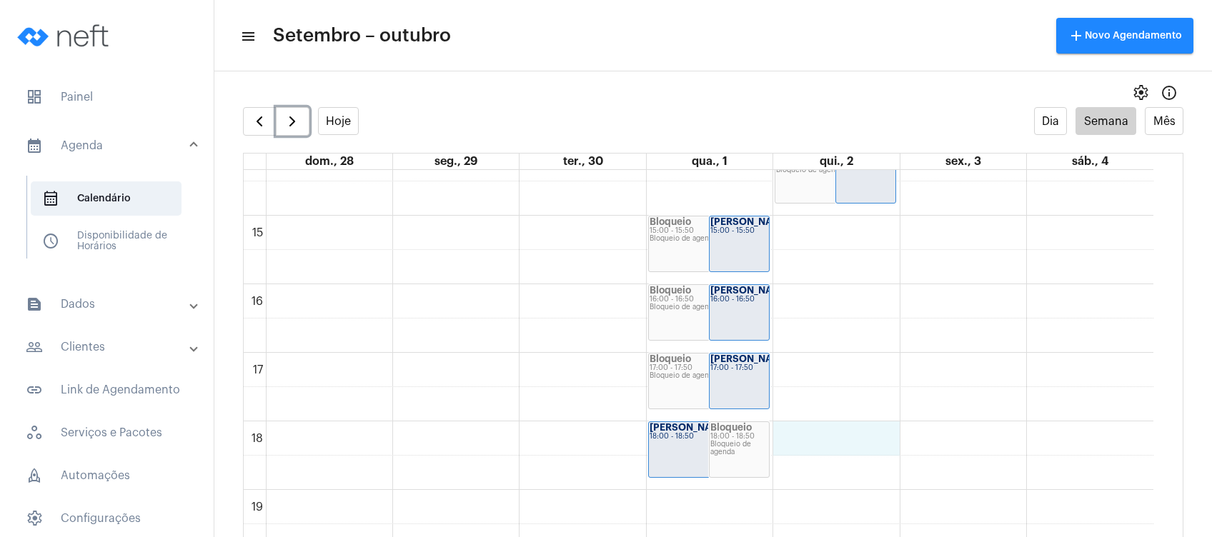
click at [789, 431] on div "00 01 02 03 04 05 06 07 08 09 10 11 12 13 14 15 16 17 18 19 20 21 22 23 Bloquei…" at bounding box center [699, 10] width 910 height 1647
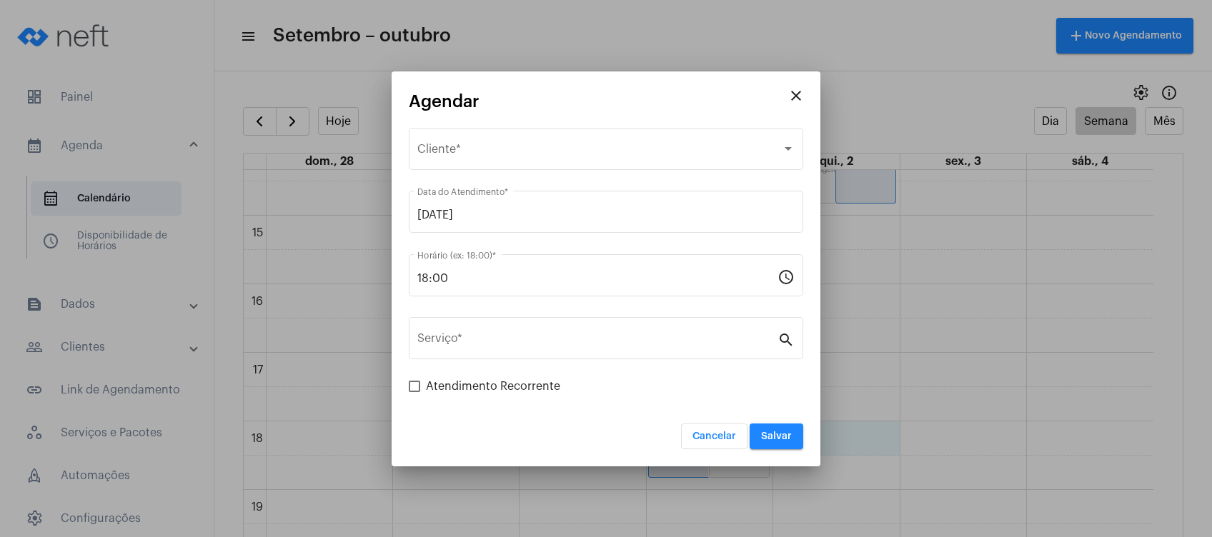
click at [797, 99] on mat-icon "close" at bounding box center [796, 95] width 17 height 17
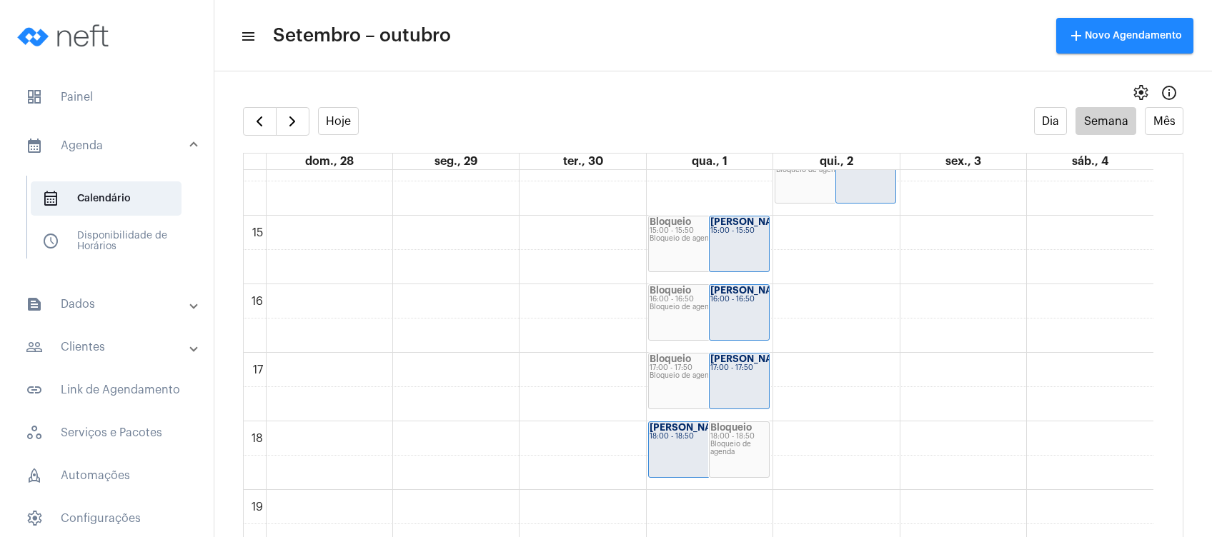
click at [766, 34] on mat-toolbar-row "menu Setembro – outubro add Novo Agendamento" at bounding box center [713, 36] width 998 height 46
